Goal: Information Seeking & Learning: Learn about a topic

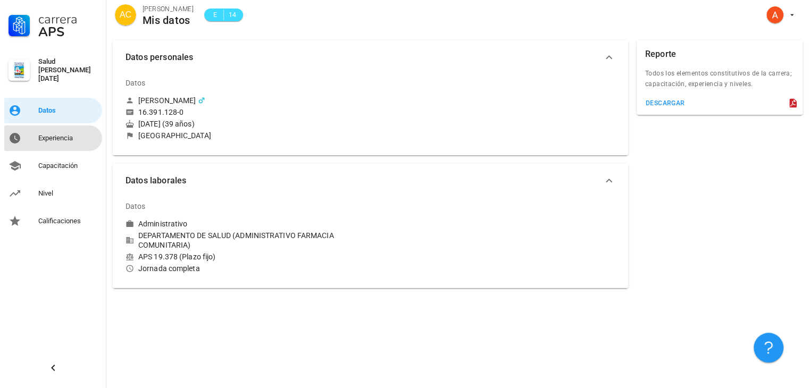
click at [68, 134] on div "Experiencia" at bounding box center [68, 138] width 60 height 9
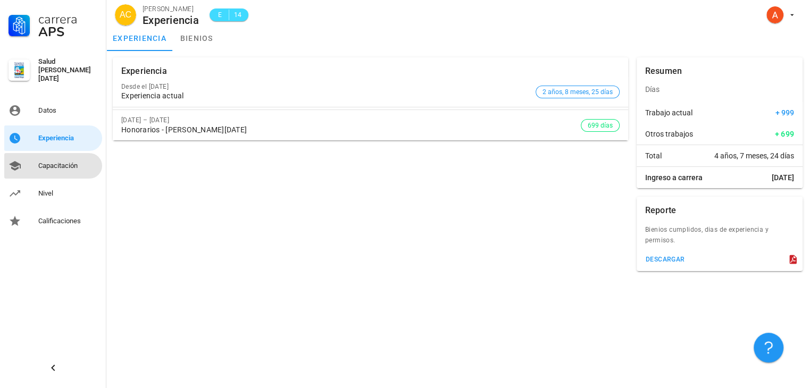
click at [64, 163] on div "Capacitación" at bounding box center [68, 166] width 60 height 9
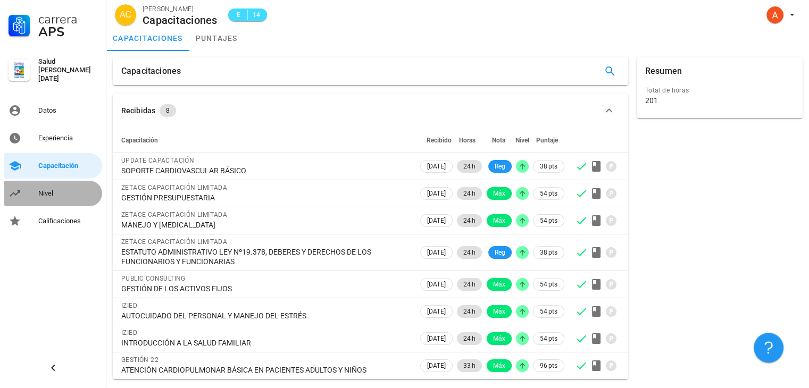
click at [44, 189] on div "Nivel" at bounding box center [68, 193] width 60 height 9
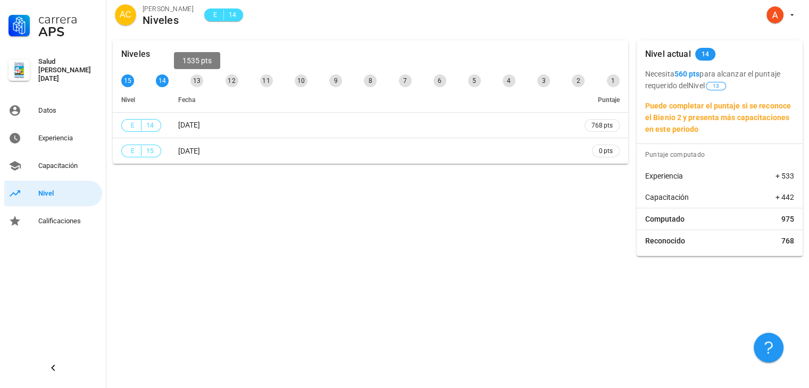
click at [193, 81] on div "13" at bounding box center [196, 80] width 13 height 13
click at [196, 81] on div "13" at bounding box center [196, 80] width 13 height 13
click at [68, 220] on div "Calificaciones" at bounding box center [68, 221] width 60 height 9
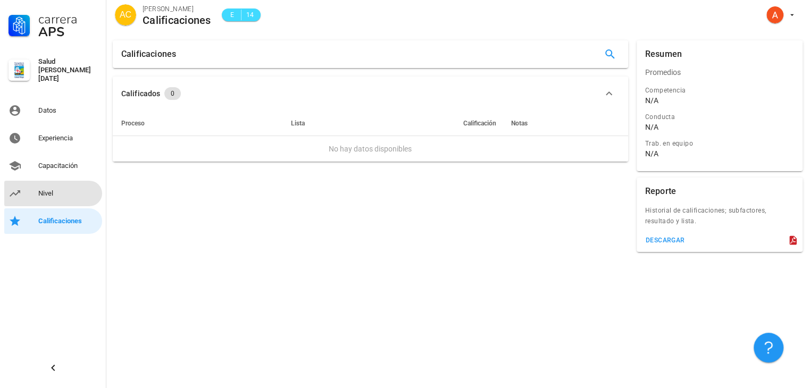
click at [63, 189] on div "Nivel" at bounding box center [68, 193] width 60 height 9
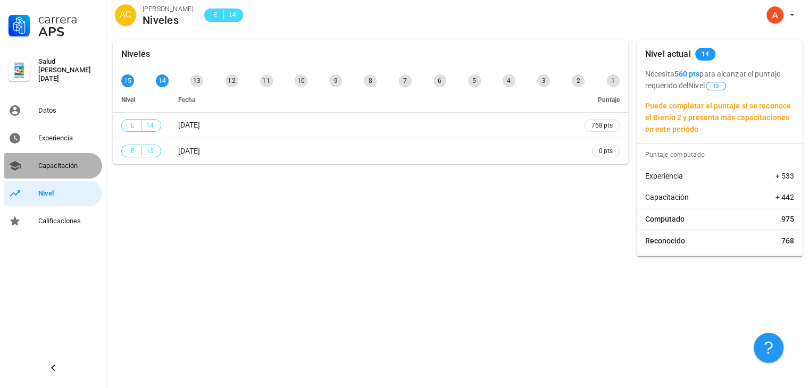
click at [62, 165] on div "Capacitación" at bounding box center [68, 166] width 60 height 9
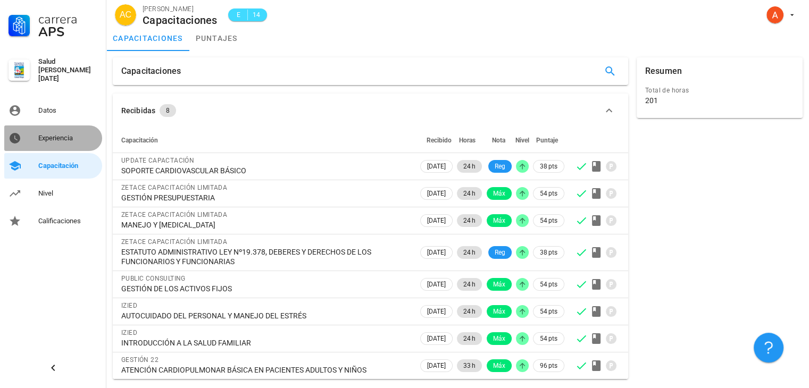
click at [59, 137] on div "Experiencia" at bounding box center [68, 138] width 60 height 9
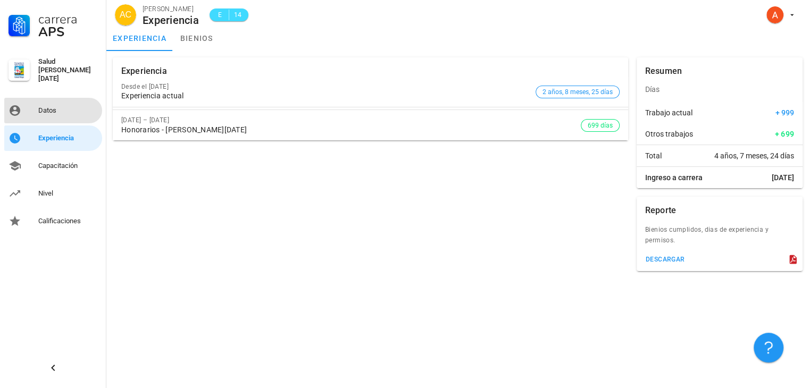
click at [59, 106] on div "Datos" at bounding box center [68, 110] width 60 height 9
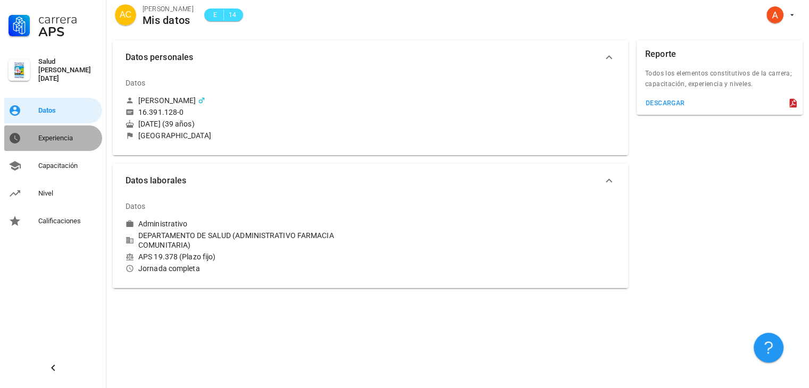
click at [48, 134] on div "Experiencia" at bounding box center [68, 138] width 60 height 9
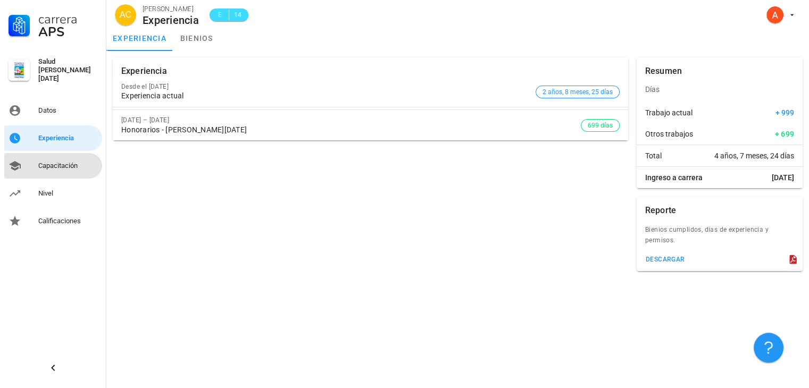
click at [58, 164] on div "Capacitación" at bounding box center [68, 166] width 60 height 9
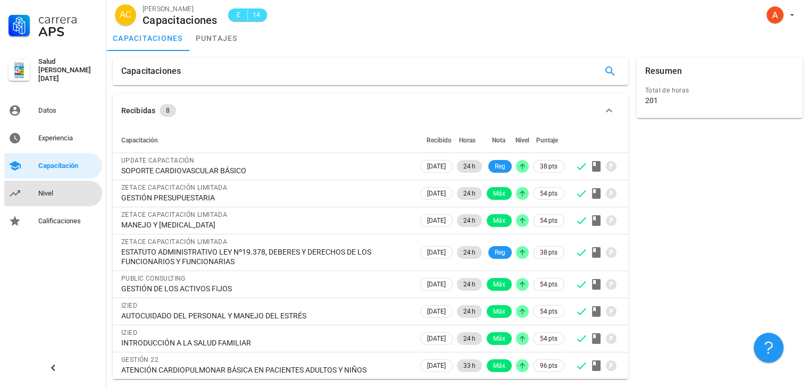
click at [57, 189] on div "Nivel" at bounding box center [68, 193] width 60 height 9
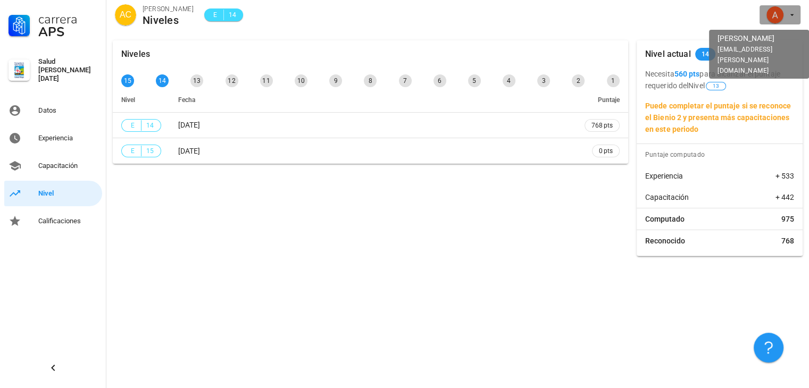
click at [792, 20] on span "button" at bounding box center [780, 14] width 32 height 17
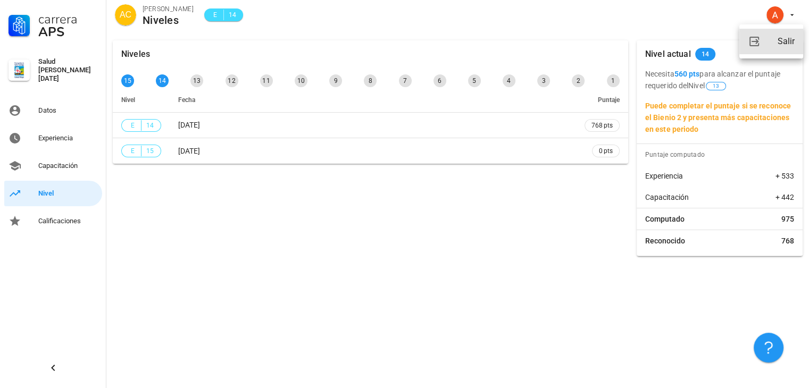
click at [786, 44] on div "Salir" at bounding box center [786, 41] width 17 height 21
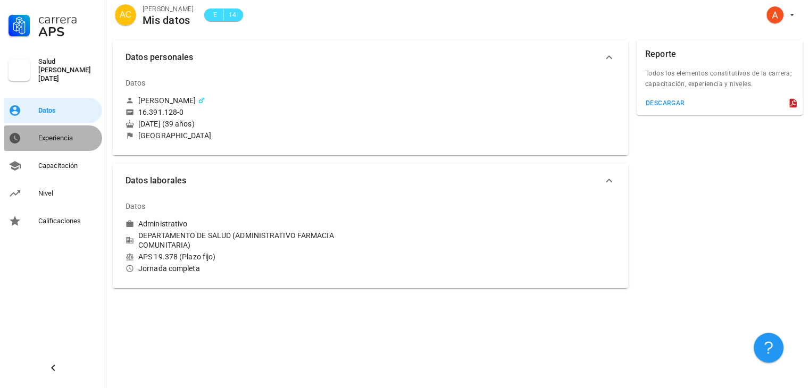
click at [59, 134] on div "Experiencia" at bounding box center [68, 138] width 60 height 9
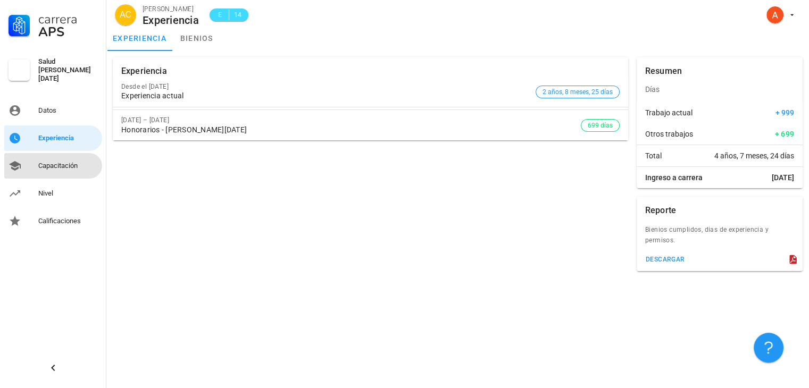
click at [62, 162] on div "Capacitación" at bounding box center [68, 166] width 60 height 9
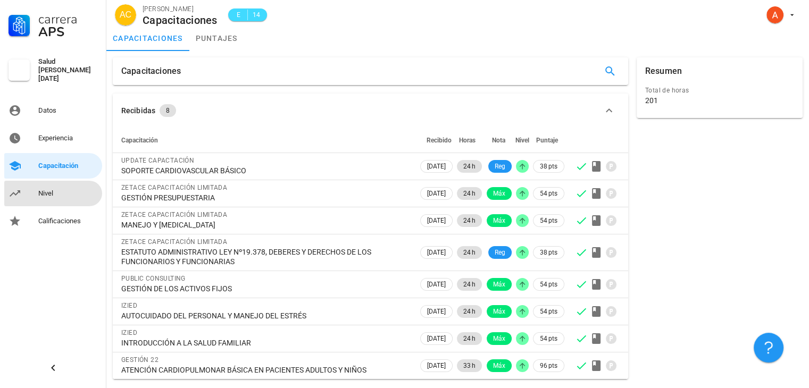
click at [60, 185] on div "Nivel" at bounding box center [68, 193] width 60 height 17
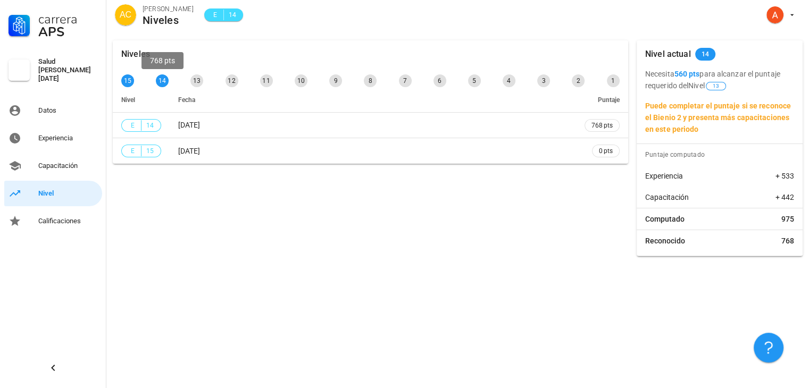
click at [163, 82] on div "14" at bounding box center [162, 80] width 13 height 13
click at [63, 134] on div "Experiencia" at bounding box center [68, 138] width 60 height 9
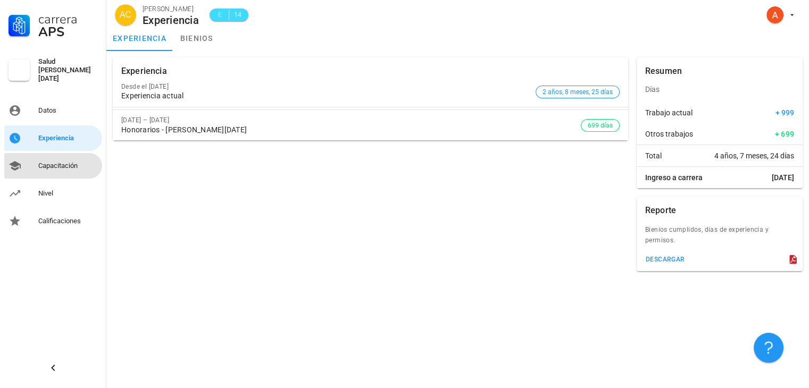
click at [58, 163] on div "Capacitación" at bounding box center [68, 166] width 60 height 9
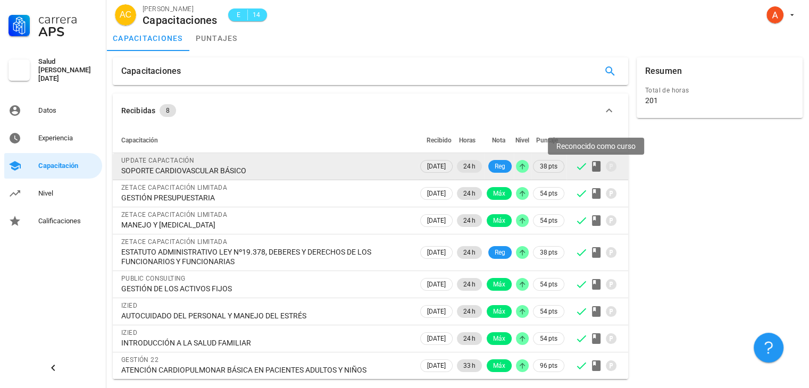
click at [597, 168] on icon at bounding box center [596, 166] width 9 height 11
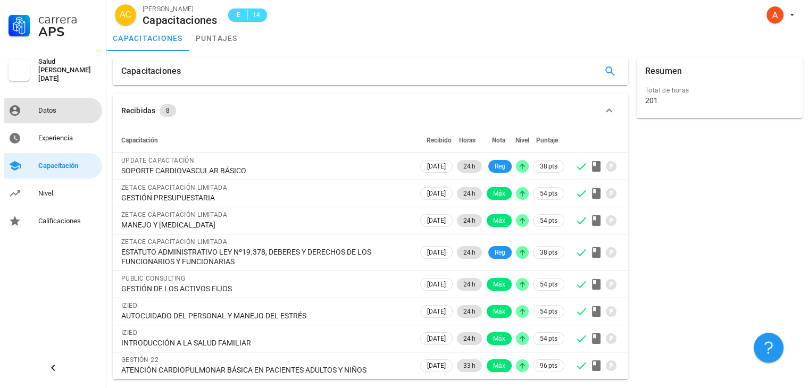
click at [43, 107] on div "Datos" at bounding box center [68, 110] width 60 height 9
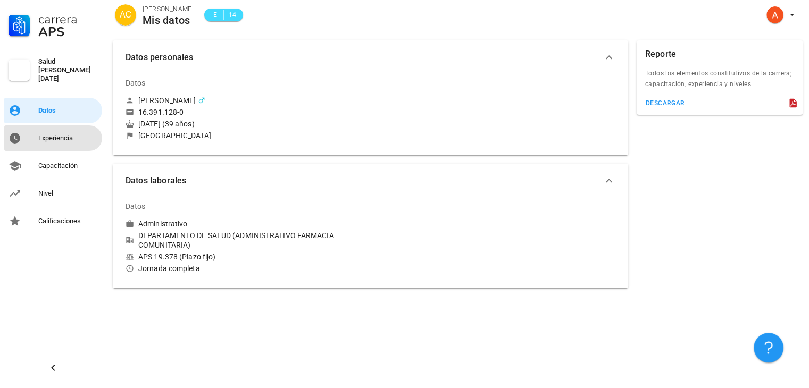
click at [73, 137] on div "Experiencia" at bounding box center [68, 138] width 60 height 9
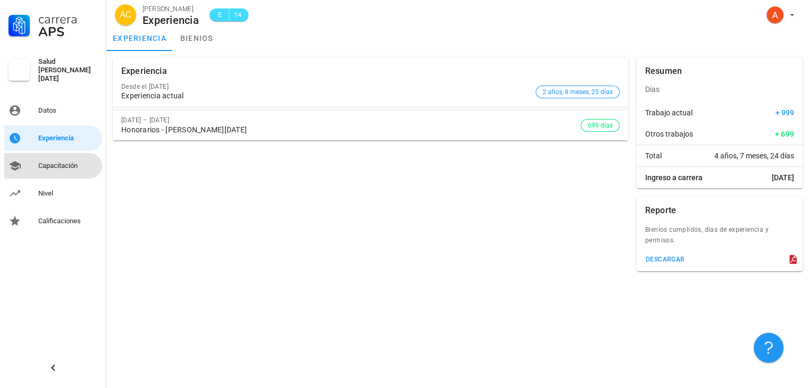
click at [67, 163] on div "Capacitación" at bounding box center [68, 166] width 60 height 9
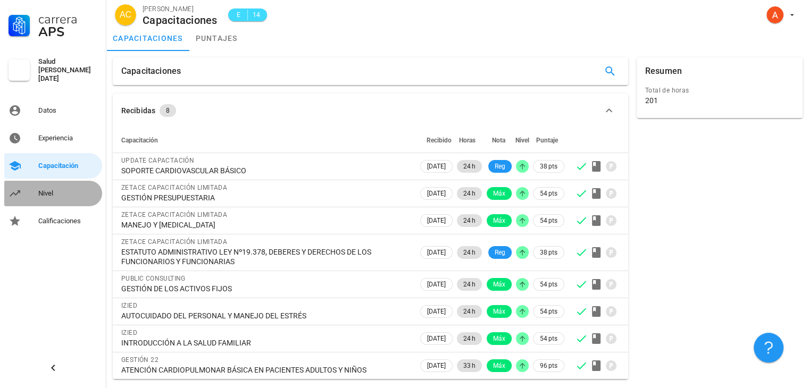
click at [46, 193] on div "Nivel" at bounding box center [68, 193] width 60 height 9
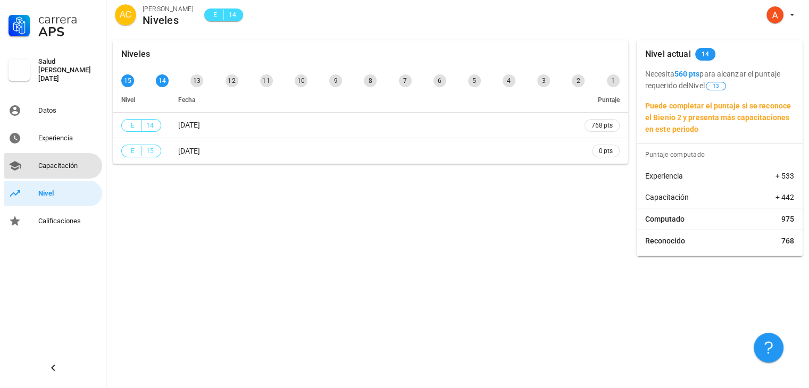
click at [63, 163] on div "Capacitación" at bounding box center [68, 166] width 60 height 9
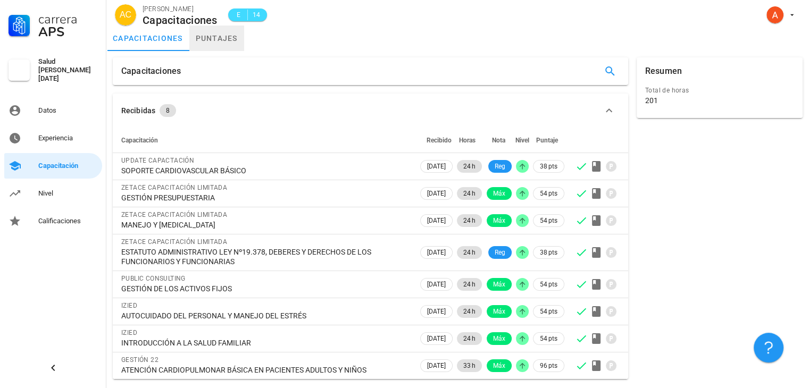
click at [209, 36] on link "puntajes" at bounding box center [216, 39] width 55 height 26
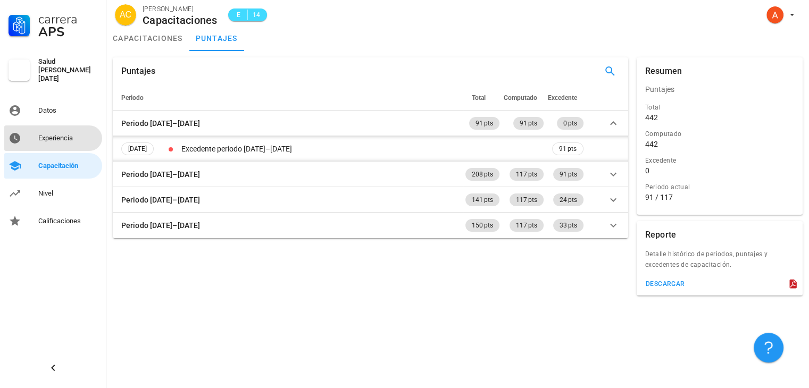
click at [55, 134] on div "Experiencia" at bounding box center [68, 138] width 60 height 9
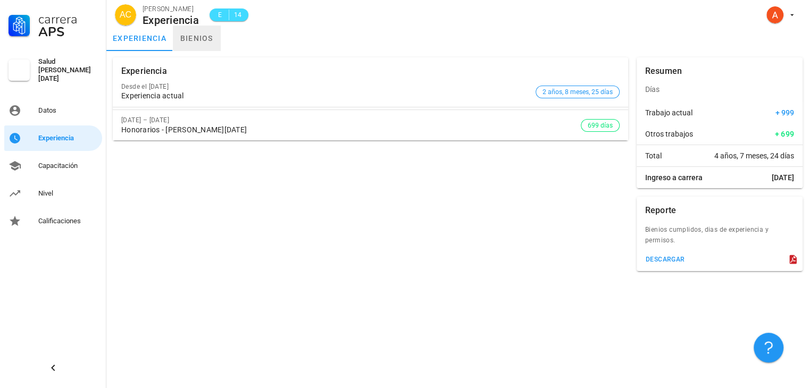
click at [201, 40] on link "bienios" at bounding box center [197, 39] width 48 height 26
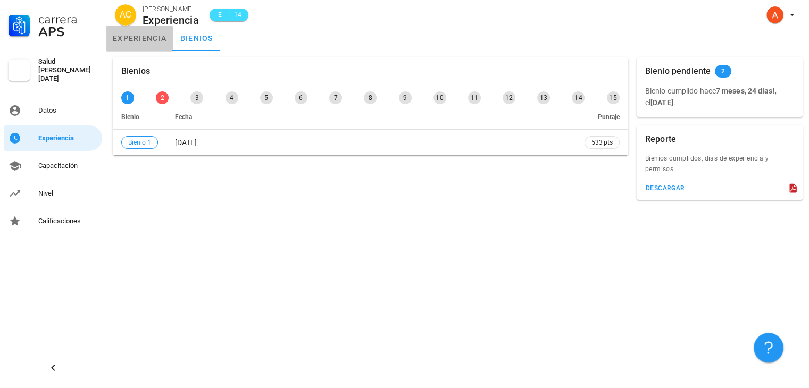
click at [147, 41] on link "experiencia" at bounding box center [139, 39] width 67 height 26
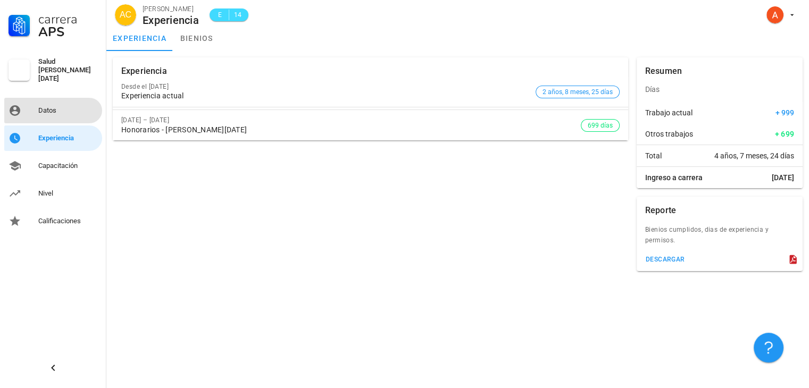
click at [58, 111] on div "Datos" at bounding box center [68, 110] width 60 height 17
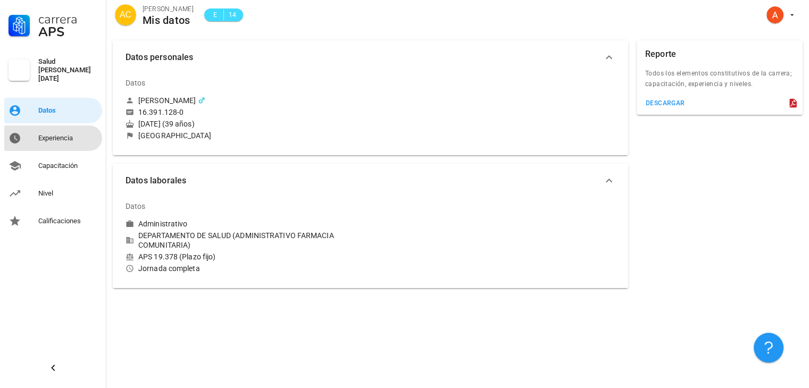
click at [64, 135] on div "Experiencia" at bounding box center [68, 138] width 60 height 9
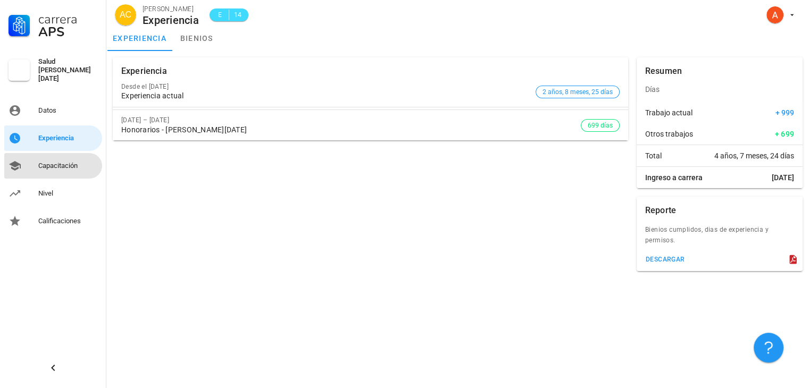
click at [67, 162] on div "Capacitación" at bounding box center [68, 166] width 60 height 9
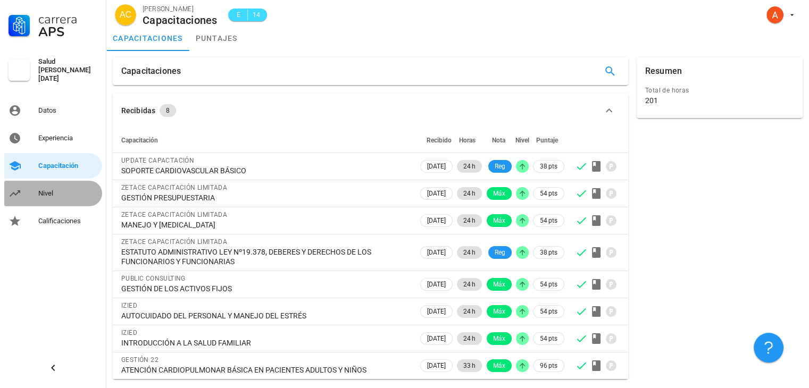
click at [47, 192] on div "Nivel" at bounding box center [68, 193] width 60 height 9
